Goal: Task Accomplishment & Management: Manage account settings

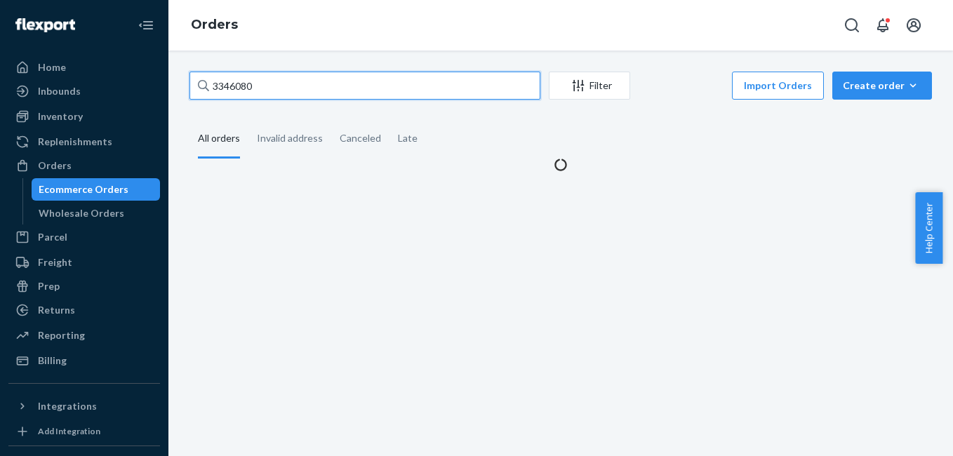
click at [327, 91] on input "3346080" at bounding box center [365, 86] width 351 height 28
paste input "7854"
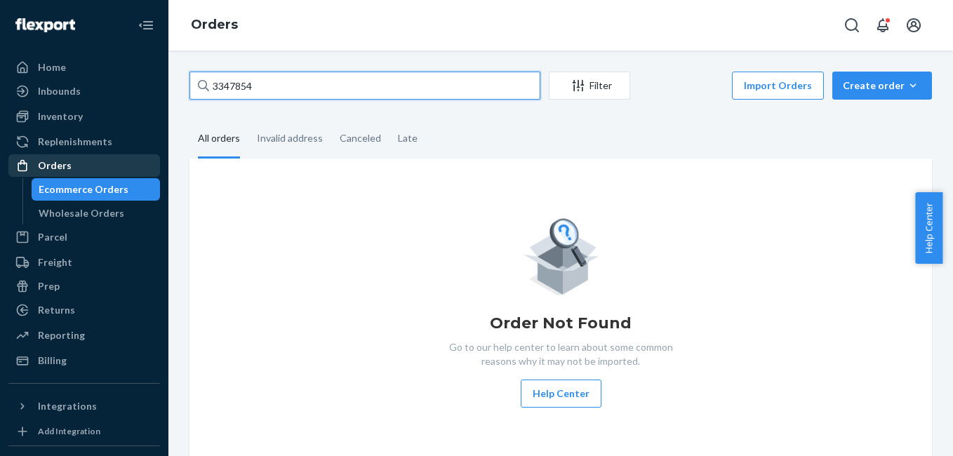
type input "3347854"
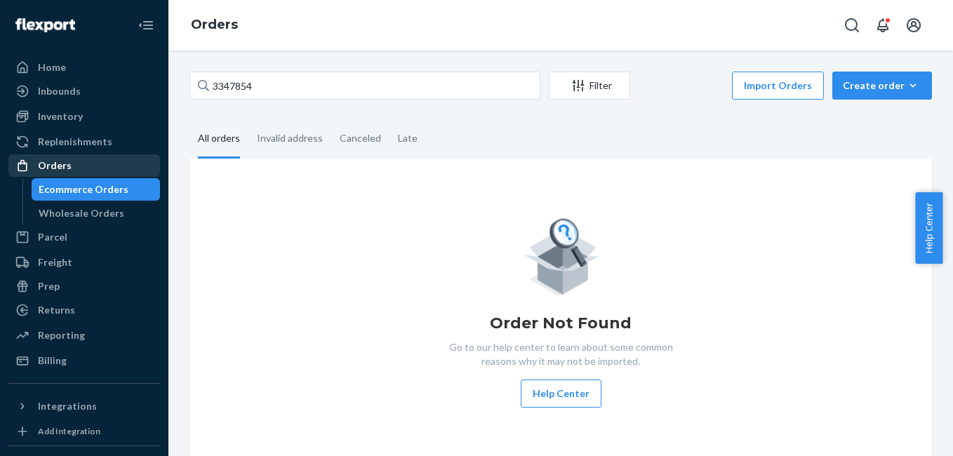
click at [39, 161] on div "Orders" at bounding box center [55, 166] width 34 height 14
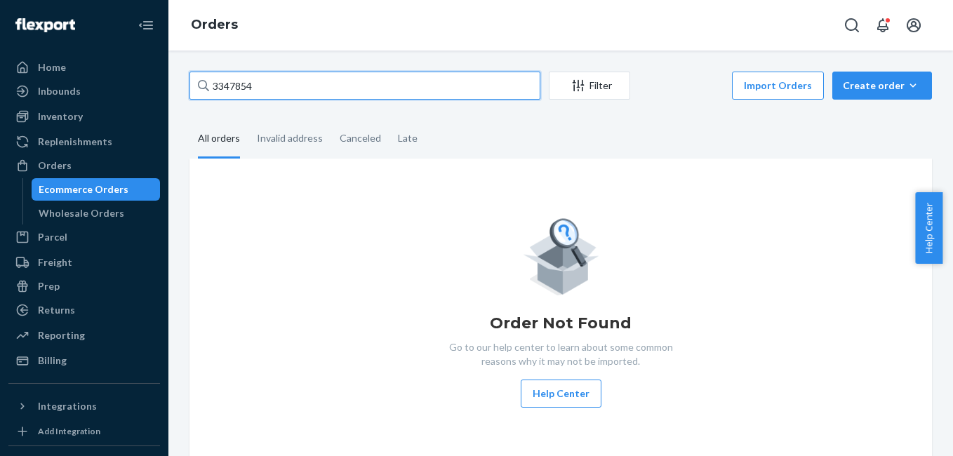
click at [270, 86] on input "3347854" at bounding box center [365, 86] width 351 height 28
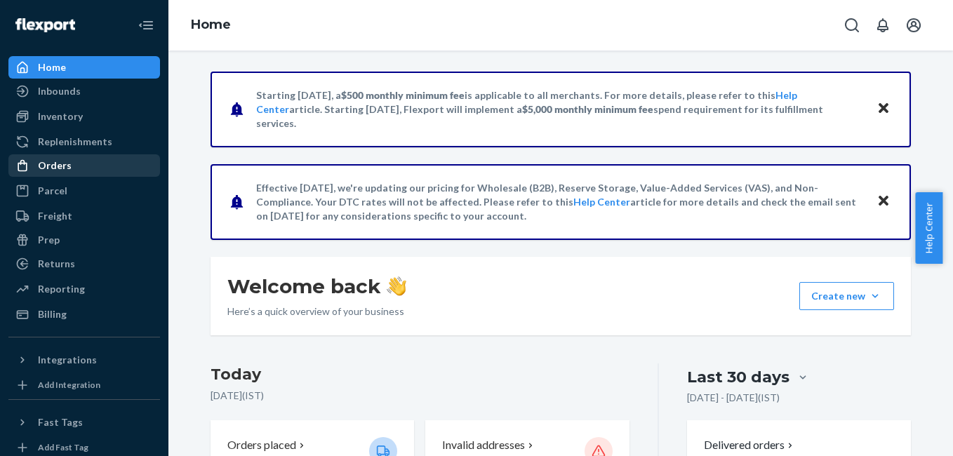
click at [79, 171] on div "Orders" at bounding box center [84, 166] width 149 height 20
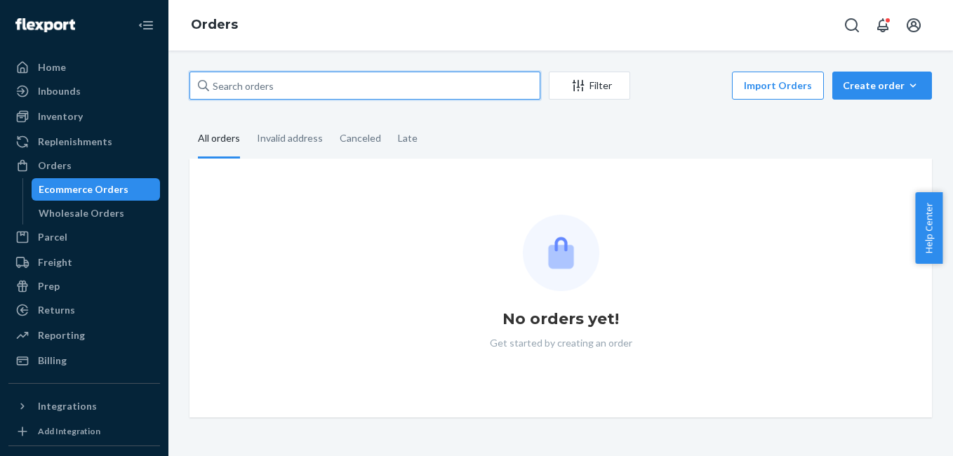
click at [339, 84] on input "text" at bounding box center [365, 86] width 351 height 28
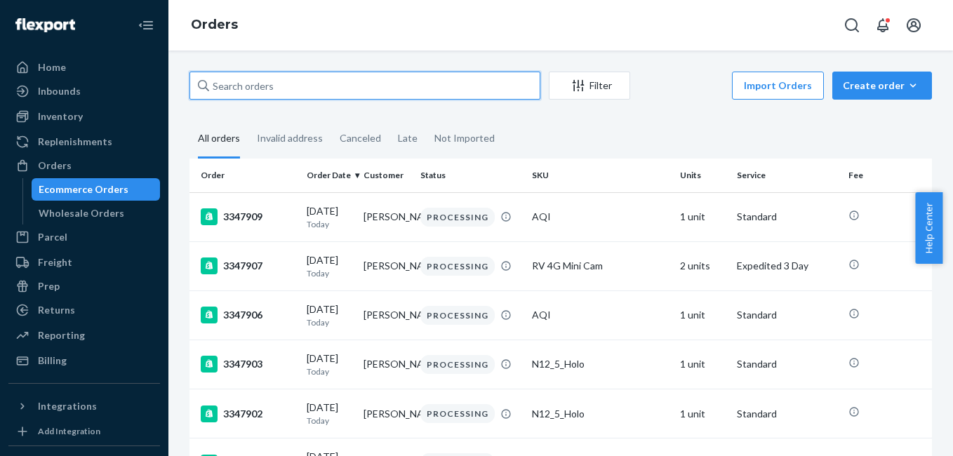
paste input "3347854"
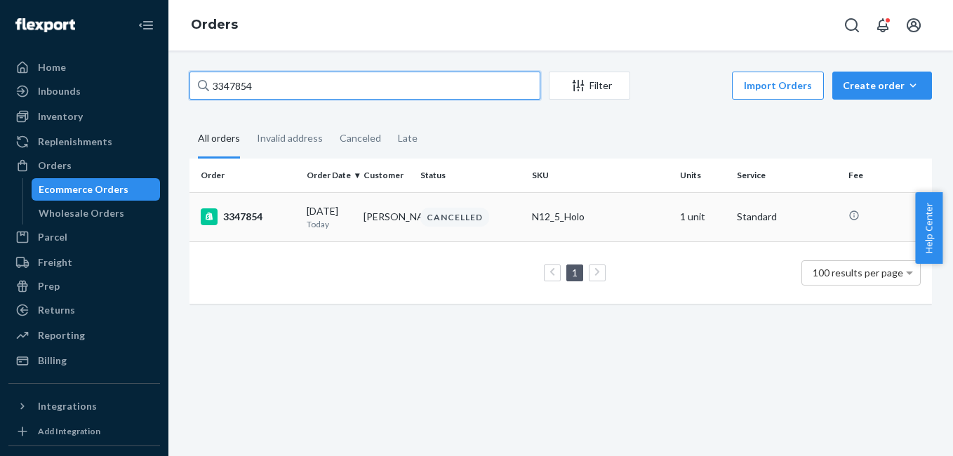
type input "3347854"
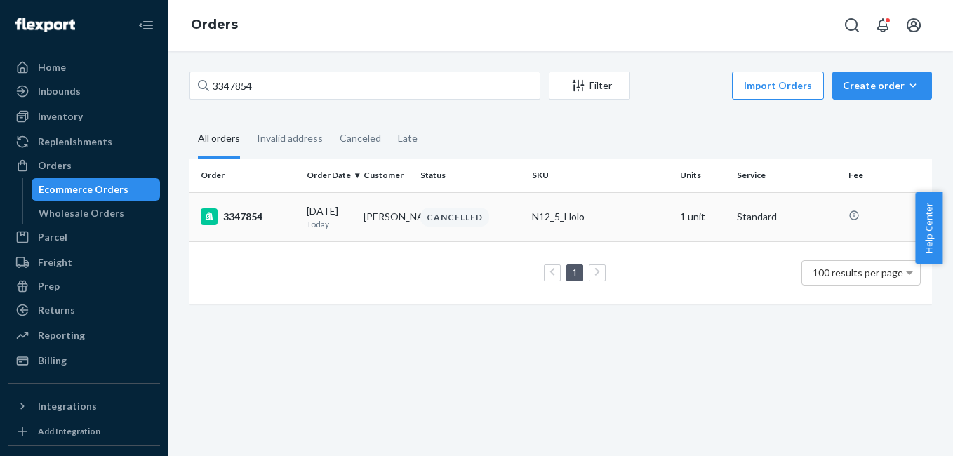
click at [234, 214] on div "3347854" at bounding box center [248, 217] width 95 height 17
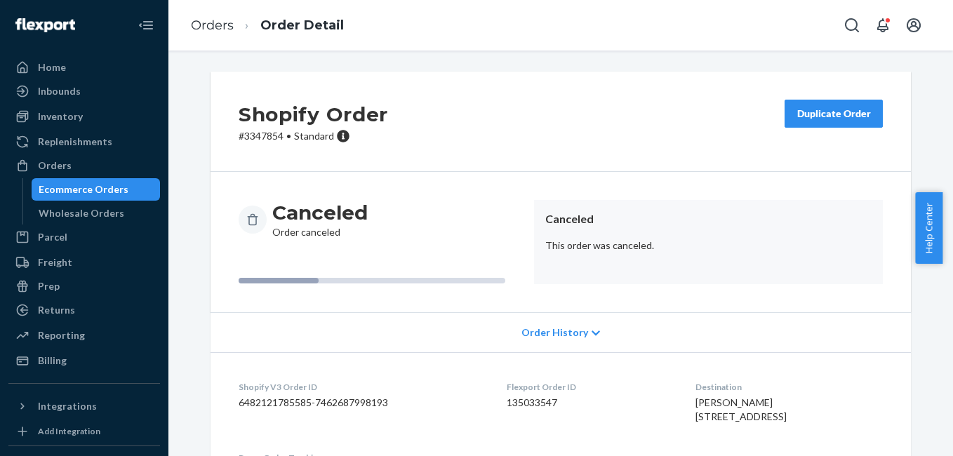
drag, startPoint x: 265, startPoint y: 303, endPoint x: 338, endPoint y: 308, distance: 73.2
click at [307, 310] on div "Canceled Order canceled Canceled This order was canceled." at bounding box center [561, 242] width 701 height 140
click at [814, 105] on button "Duplicate Order" at bounding box center [834, 114] width 98 height 28
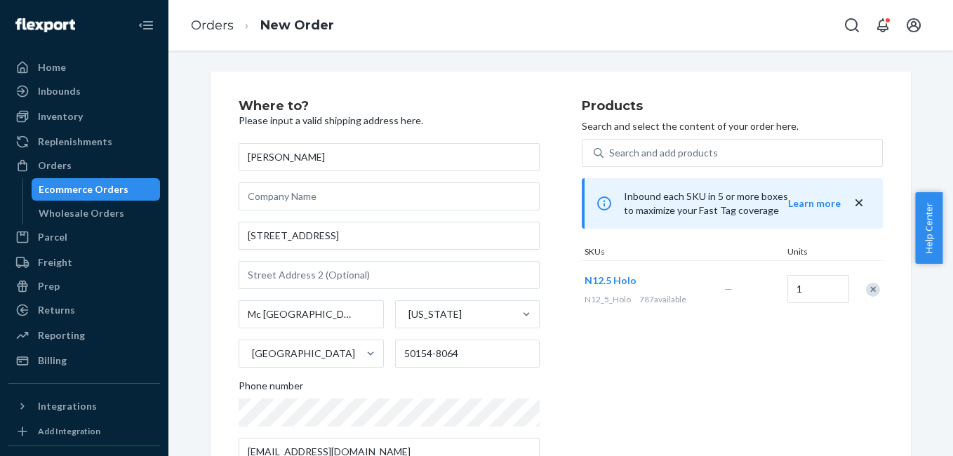
scroll to position [239, 0]
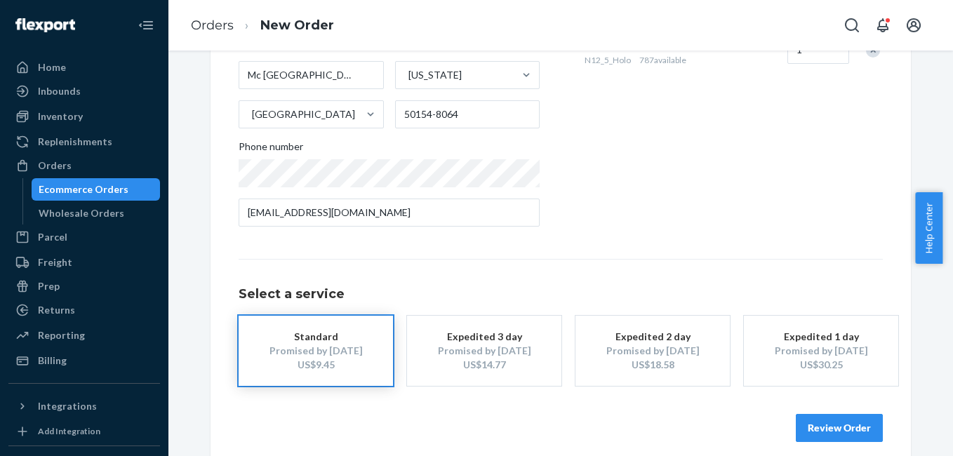
click at [821, 428] on button "Review Order" at bounding box center [839, 428] width 87 height 28
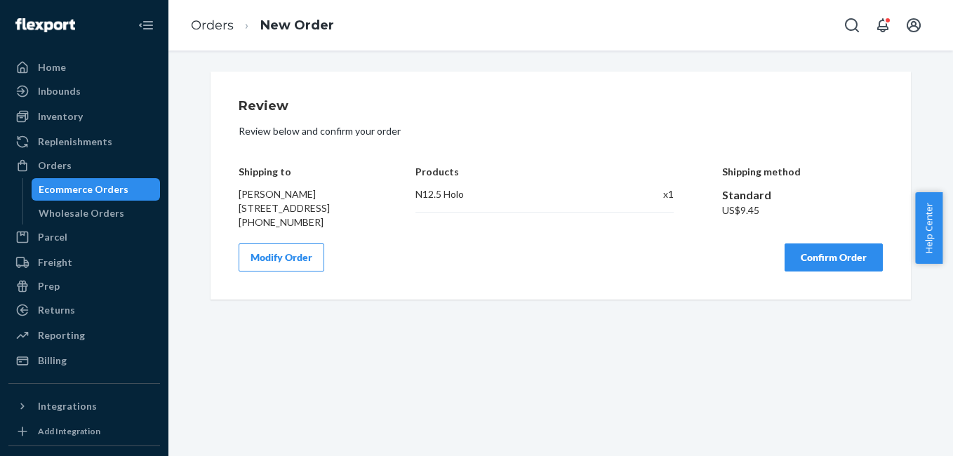
scroll to position [0, 0]
click at [806, 267] on button "Confirm Order" at bounding box center [834, 258] width 98 height 28
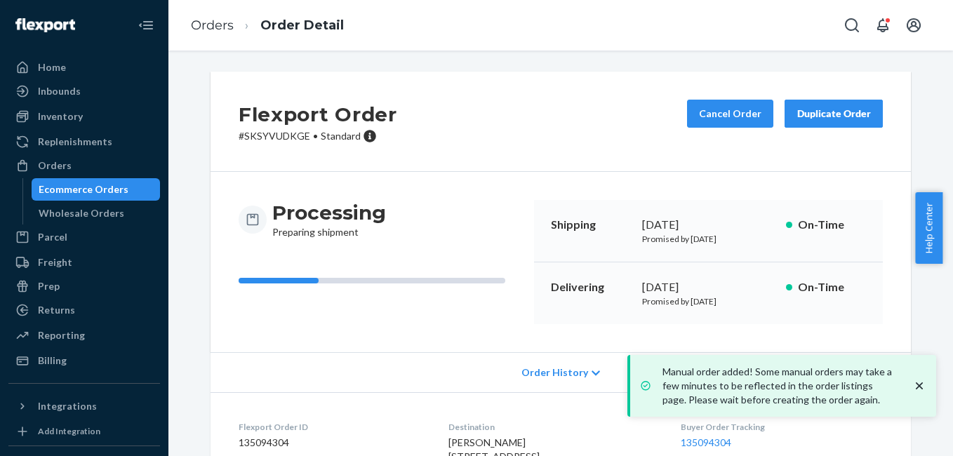
click at [475, 319] on div "Processing Preparing shipment" at bounding box center [381, 262] width 284 height 124
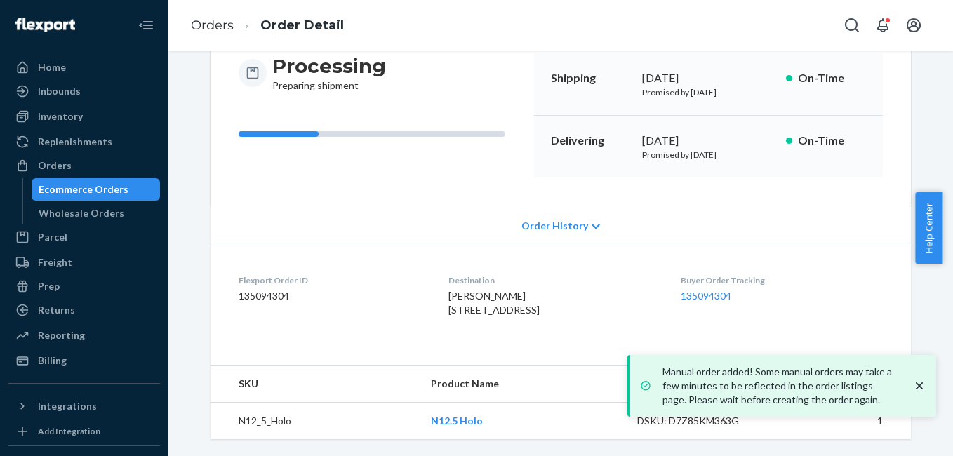
scroll to position [175, 0]
drag, startPoint x: 691, startPoint y: 281, endPoint x: 752, endPoint y: 273, distance: 61.6
click at [752, 275] on div "Buyer Order Tracking 135094304" at bounding box center [782, 299] width 202 height 48
copy link "135094304"
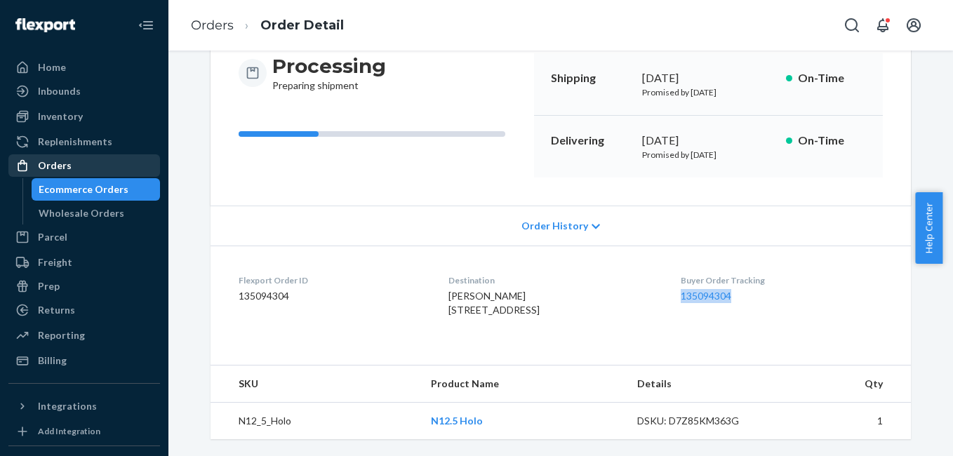
click at [121, 158] on div "Orders" at bounding box center [84, 166] width 149 height 20
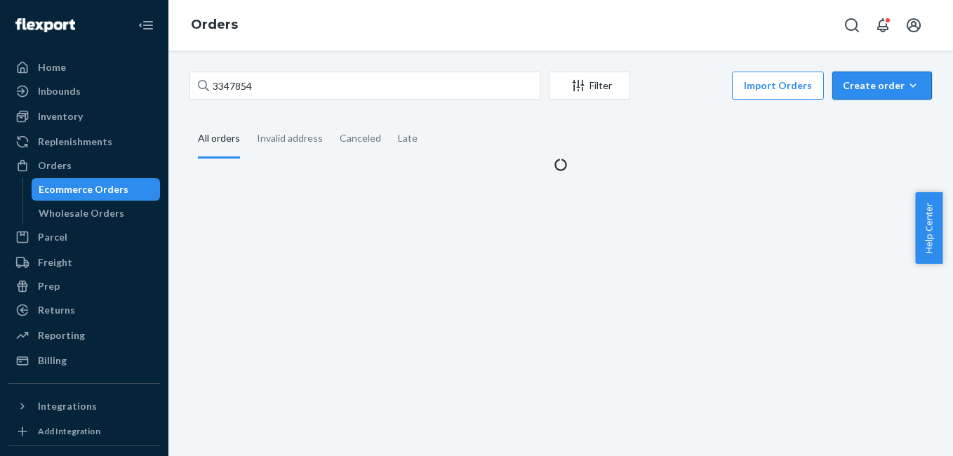
click at [845, 83] on div "Create order" at bounding box center [882, 86] width 79 height 14
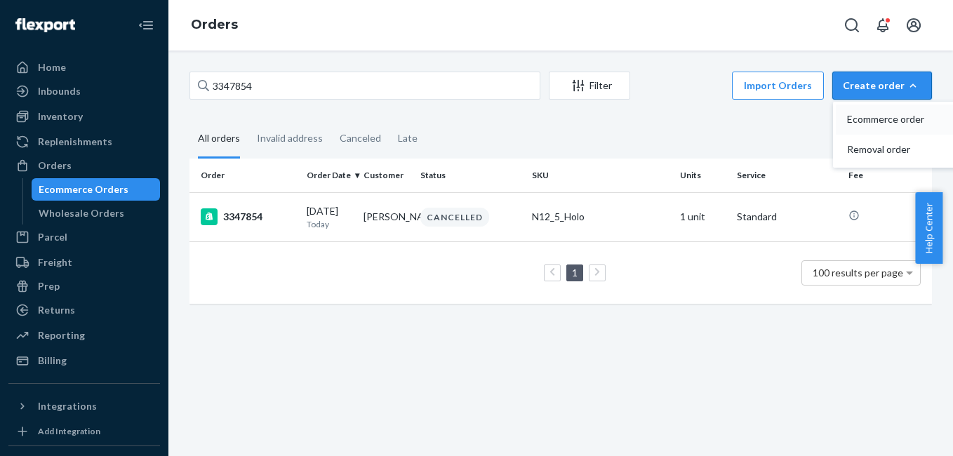
click at [866, 120] on span "Ecommerce order" at bounding box center [890, 119] width 87 height 10
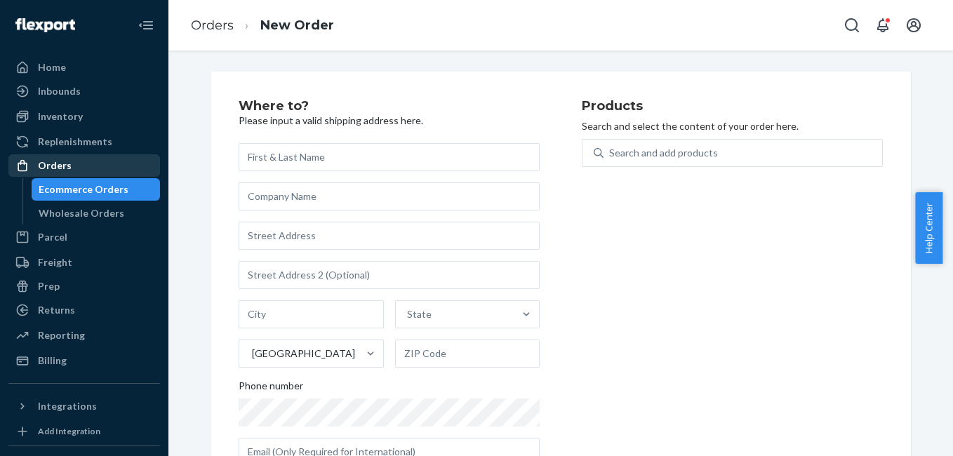
drag, startPoint x: 89, startPoint y: 168, endPoint x: 159, endPoint y: 158, distance: 70.3
click at [88, 169] on div "Orders" at bounding box center [84, 166] width 149 height 20
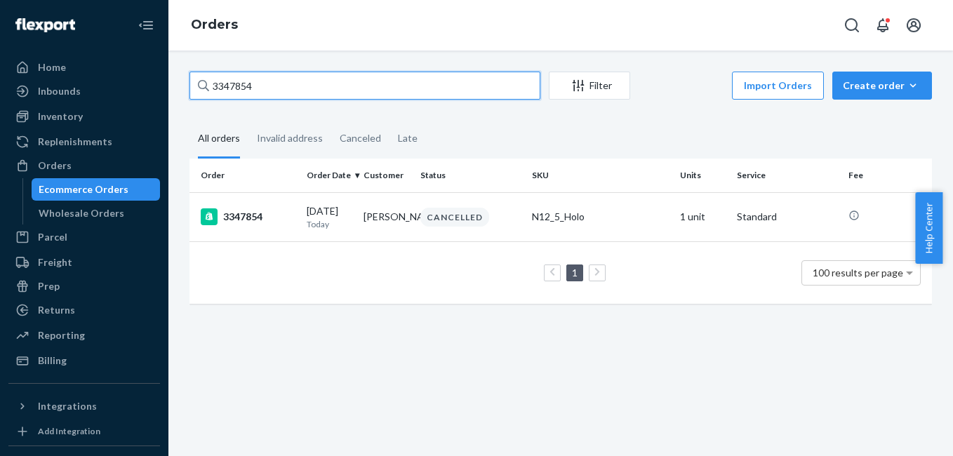
click at [348, 84] on input "3347854" at bounding box center [365, 86] width 351 height 28
paste input "425"
type input "3347425"
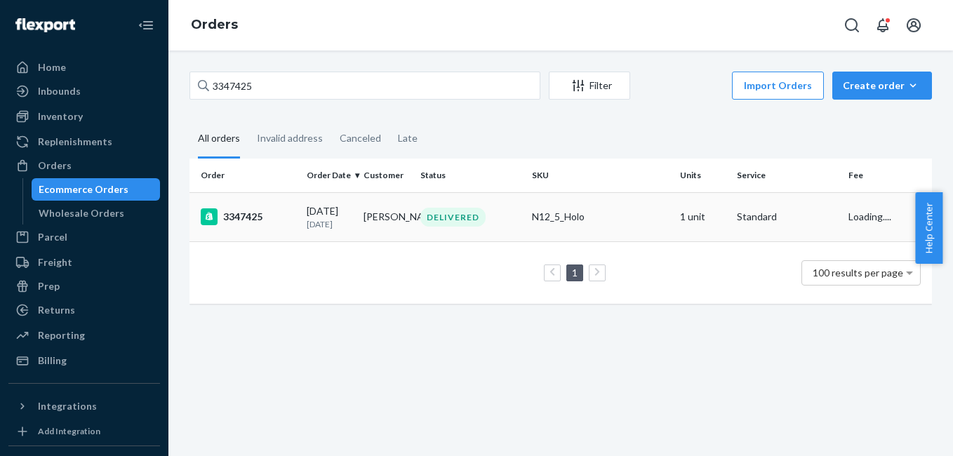
click at [253, 222] on div "3347425" at bounding box center [248, 217] width 95 height 17
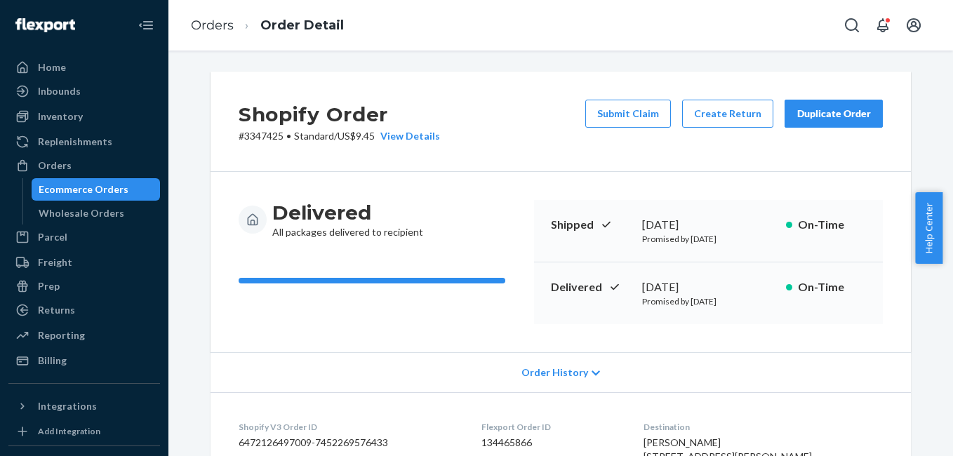
click at [854, 98] on div "Shopify Order # 3347425 • Standard / US$9.45 View Details Submit Claim Create R…" at bounding box center [561, 122] width 701 height 100
click at [850, 114] on div "Duplicate Order" at bounding box center [834, 114] width 74 height 14
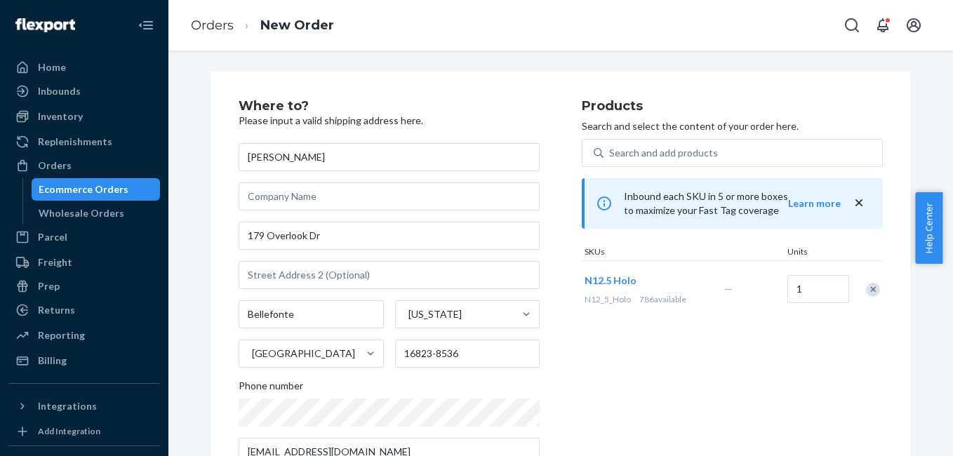
click at [866, 292] on div "Remove Item" at bounding box center [873, 290] width 14 height 14
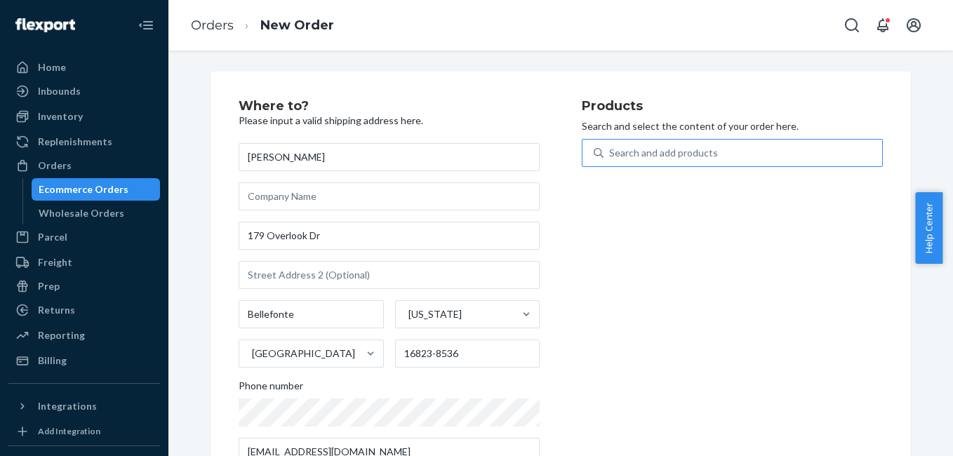
click at [699, 163] on div "Search and add products" at bounding box center [743, 152] width 279 height 25
click at [611, 160] on input "Search and add products" at bounding box center [609, 153] width 1 height 14
type input "4g"
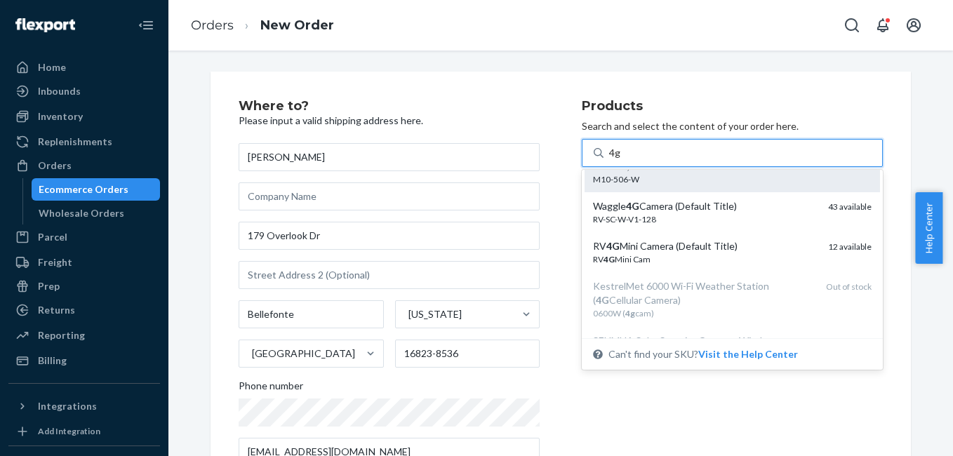
scroll to position [89, 0]
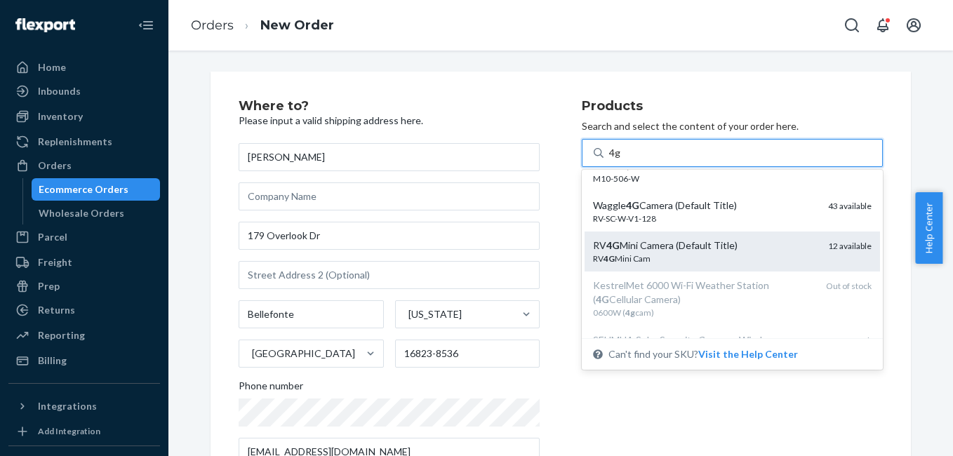
click at [729, 244] on div "RV 4G Mini Camera (Default Title)" at bounding box center [705, 246] width 224 height 14
click at [621, 160] on input "4g" at bounding box center [615, 153] width 12 height 14
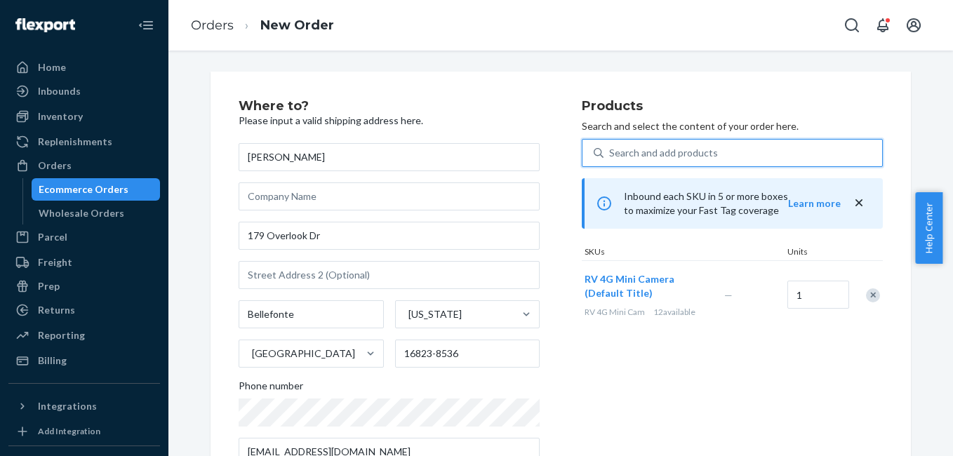
scroll to position [239, 0]
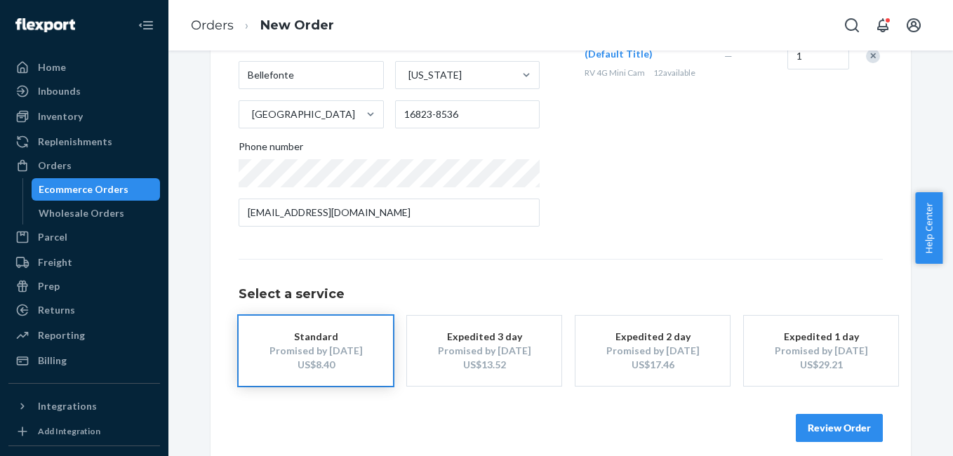
click at [491, 371] on div "US$13.52" at bounding box center [484, 365] width 112 height 14
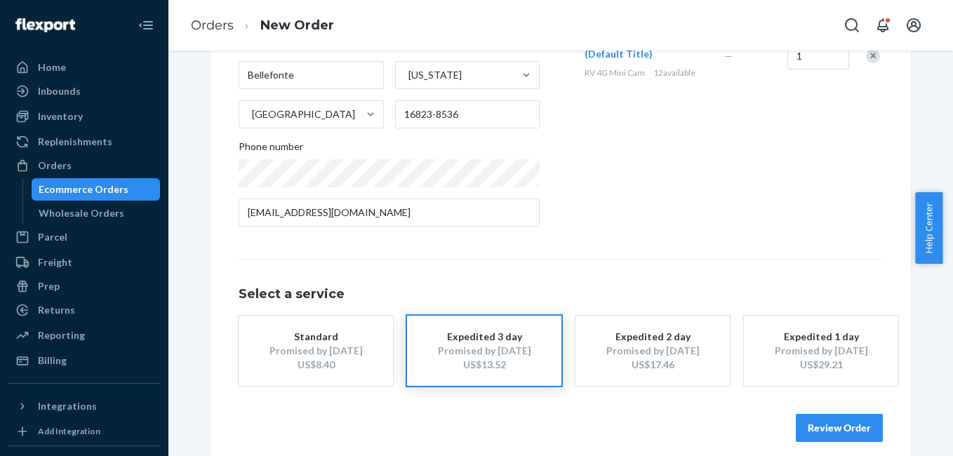
click at [840, 423] on button "Review Order" at bounding box center [839, 428] width 87 height 28
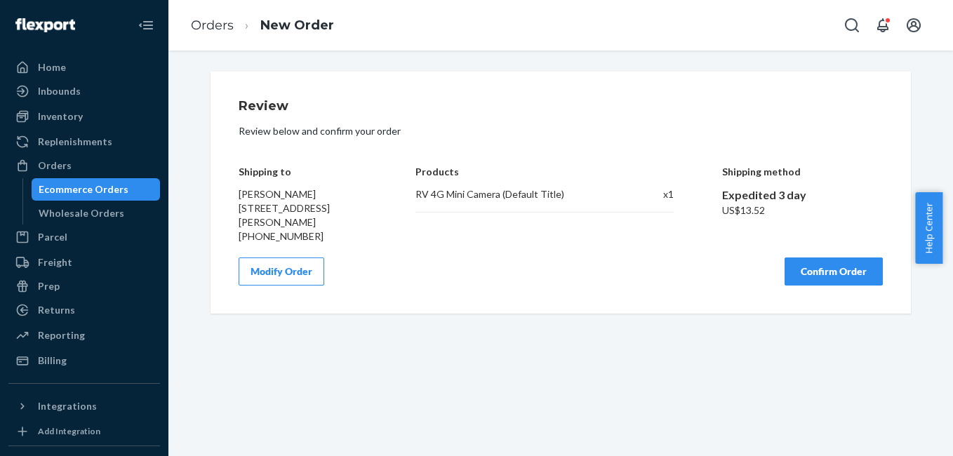
scroll to position [0, 0]
click at [826, 272] on button "Confirm Order" at bounding box center [834, 272] width 98 height 28
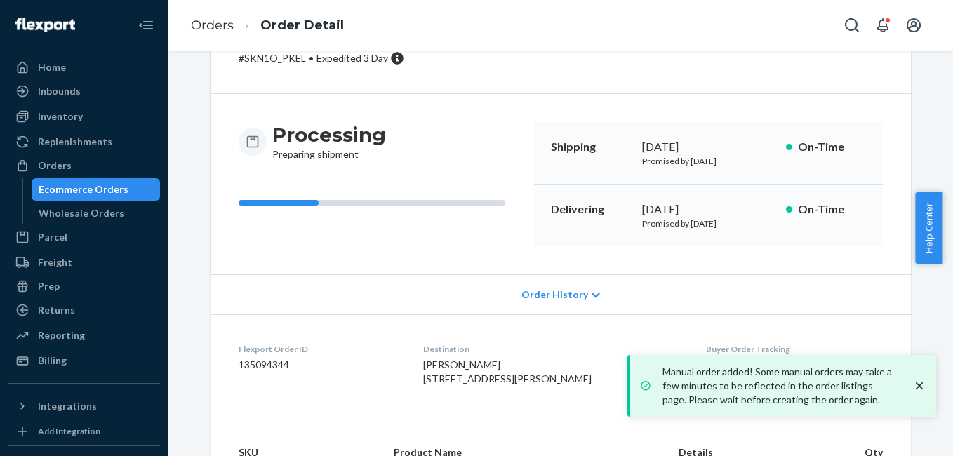
scroll to position [175, 0]
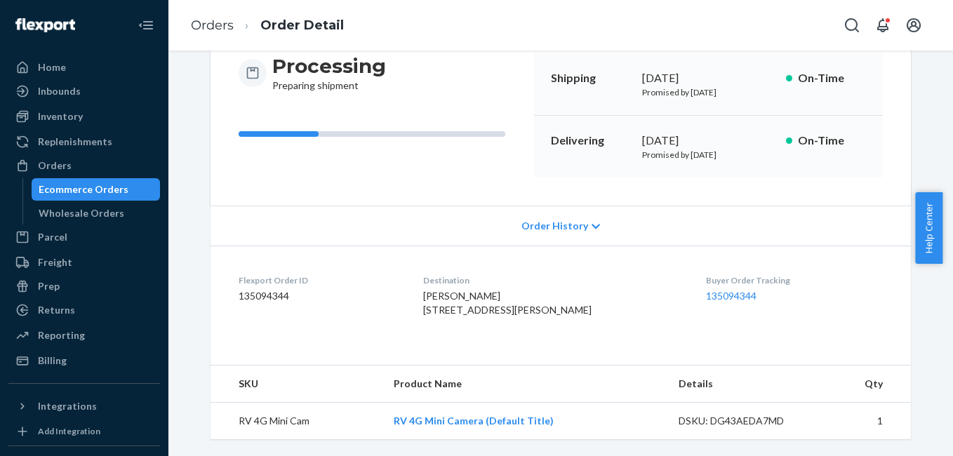
click at [681, 277] on dl "Flexport Order ID 135094344 Destination Cheri Krape 179 Overlook Dr Bellefonte,…" at bounding box center [561, 298] width 701 height 105
click at [681, 276] on dl "Flexport Order ID 135094344 Destination Cheri Krape 179 Overlook Dr Bellefonte,…" at bounding box center [561, 298] width 701 height 105
copy link "135094344"
